Goal: Task Accomplishment & Management: Manage account settings

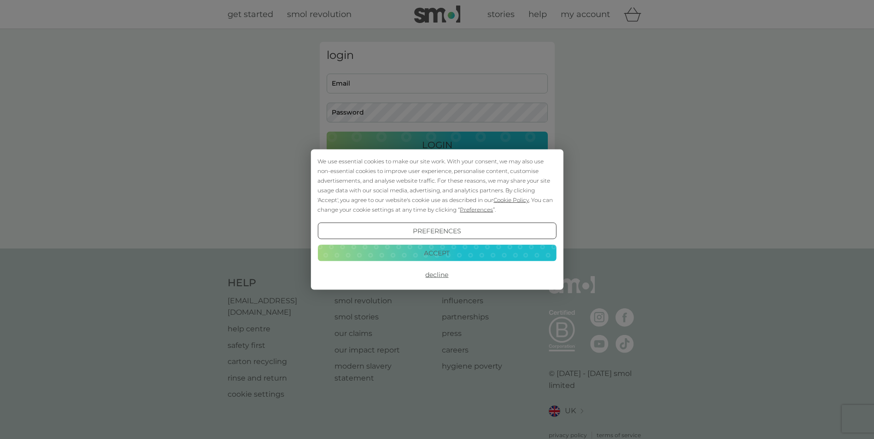
type input "[PERSON_NAME][EMAIL_ADDRESS][DOMAIN_NAME]"
drag, startPoint x: 436, startPoint y: 275, endPoint x: 429, endPoint y: 251, distance: 25.4
click at [435, 276] on button "Decline" at bounding box center [436, 275] width 239 height 17
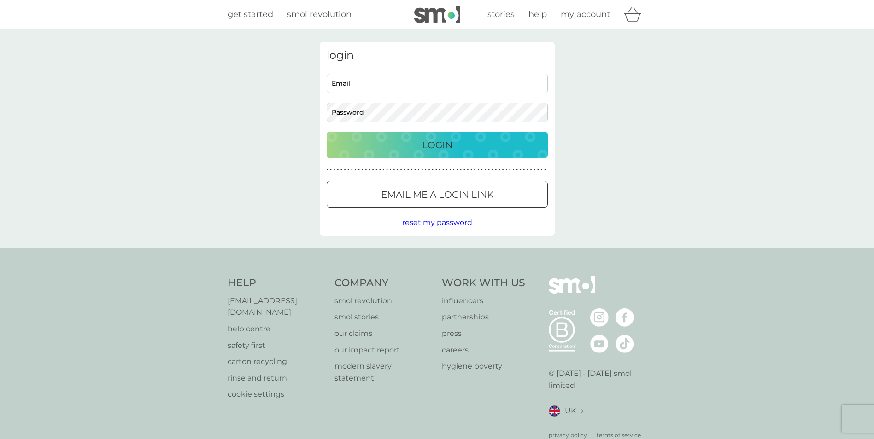
type input "[PERSON_NAME][EMAIL_ADDRESS][DOMAIN_NAME]"
click at [424, 141] on p "Login" at bounding box center [437, 145] width 30 height 15
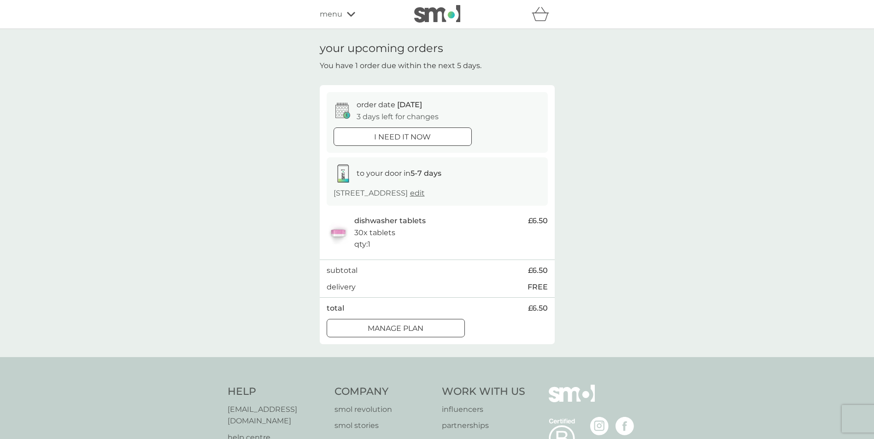
click at [395, 327] on div at bounding box center [395, 329] width 33 height 10
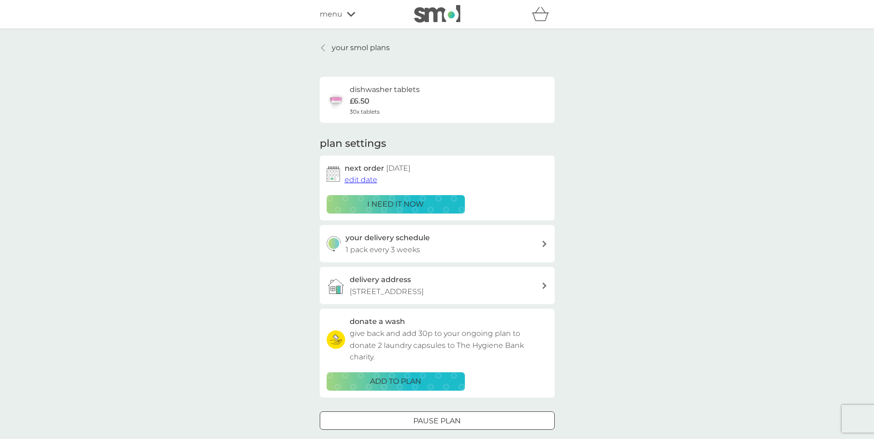
click at [361, 180] on span "edit date" at bounding box center [361, 180] width 33 height 9
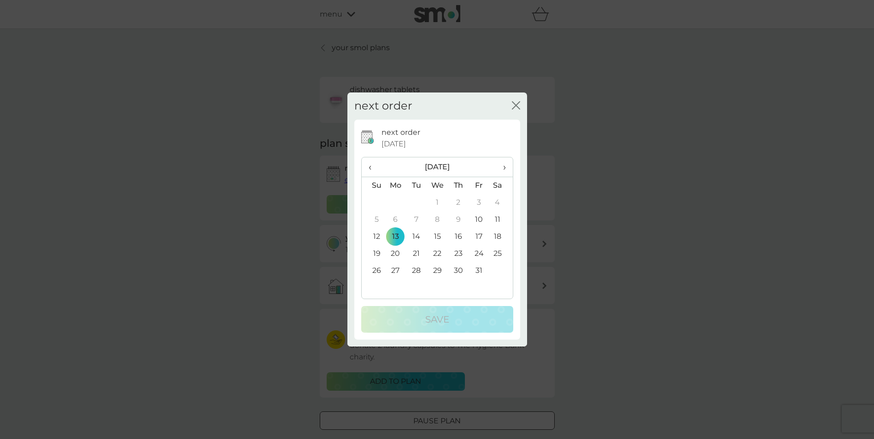
click at [396, 267] on td "27" at bounding box center [395, 271] width 21 height 17
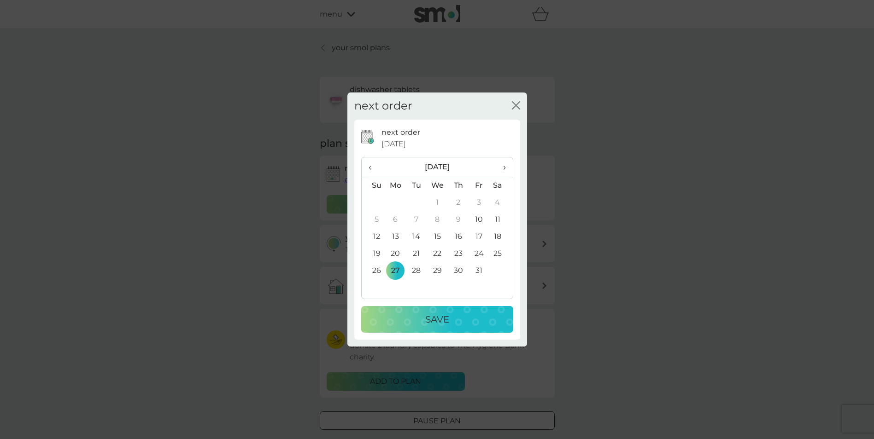
click at [440, 326] on p "Save" at bounding box center [437, 319] width 24 height 15
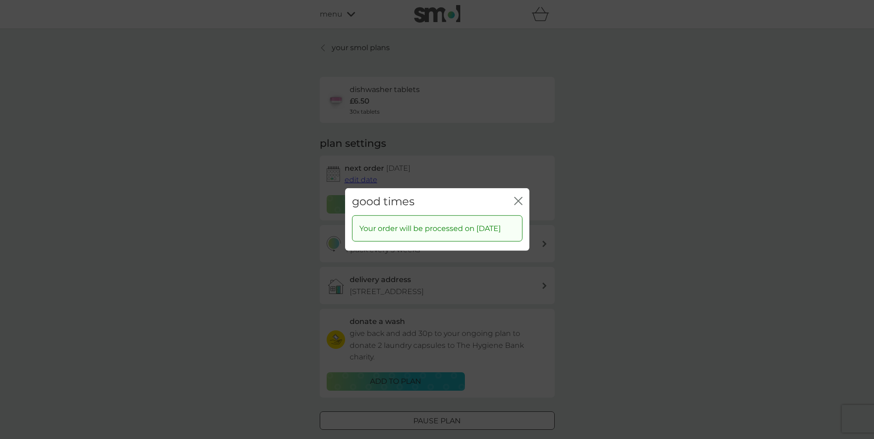
click at [519, 197] on icon "close" at bounding box center [518, 201] width 8 height 8
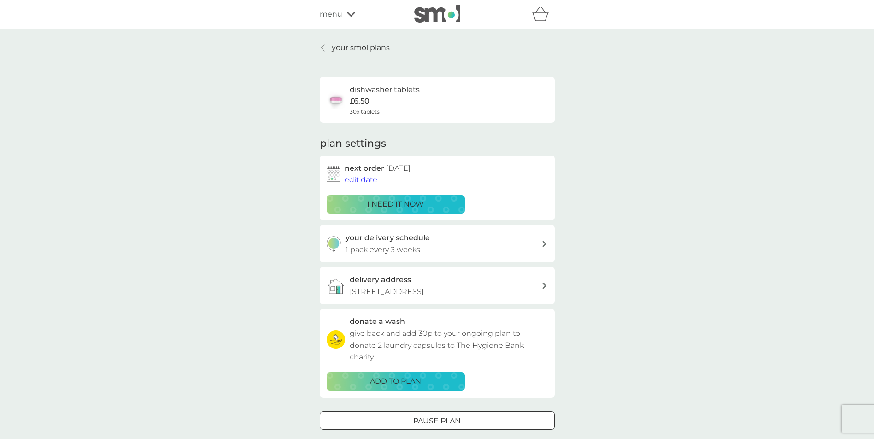
click at [541, 242] on div at bounding box center [544, 244] width 7 height 6
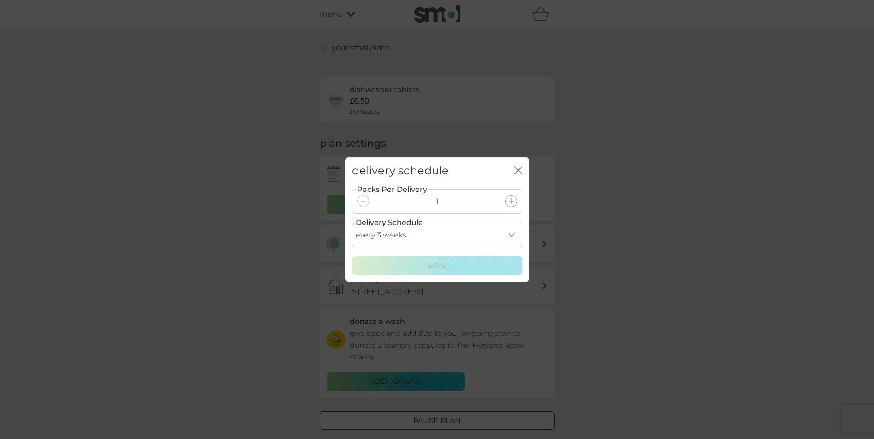
click at [515, 231] on select "every 1 week every 2 weeks every 3 weeks every 4 weeks every 5 weeks every 6 we…" at bounding box center [437, 235] width 170 height 24
select select "28"
click at [352, 223] on select "every 1 week every 2 weeks every 3 weeks every 4 weeks every 5 weeks every 6 we…" at bounding box center [437, 235] width 170 height 24
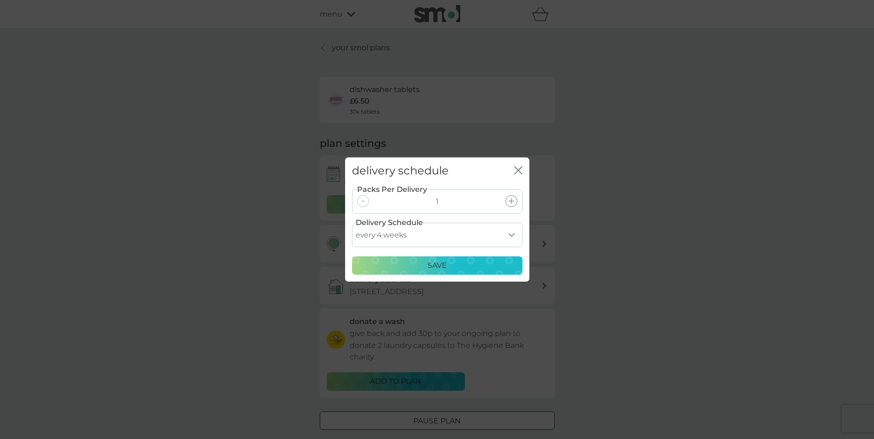
click at [430, 267] on p "Save" at bounding box center [436, 266] width 19 height 12
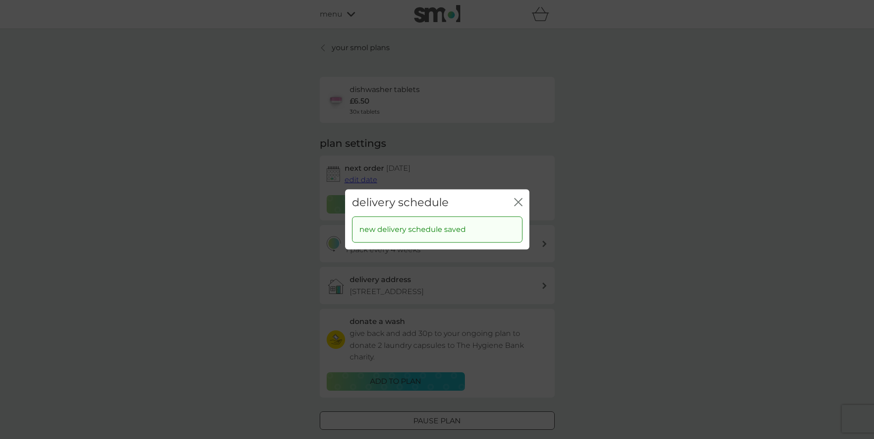
click at [524, 201] on div "delivery schedule close" at bounding box center [437, 202] width 184 height 27
click at [516, 200] on icon "close" at bounding box center [517, 202] width 4 height 7
